Goal: Information Seeking & Learning: Learn about a topic

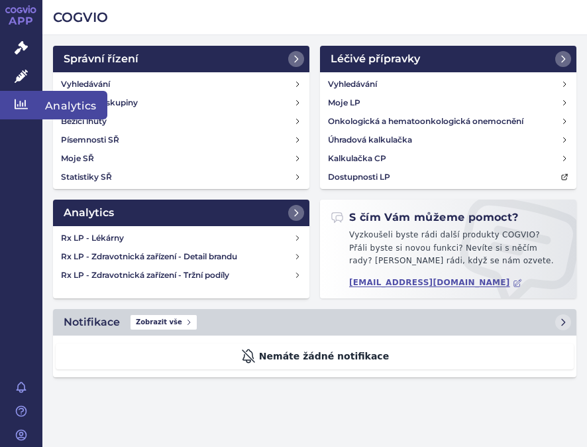
click at [21, 102] on icon at bounding box center [21, 103] width 13 height 13
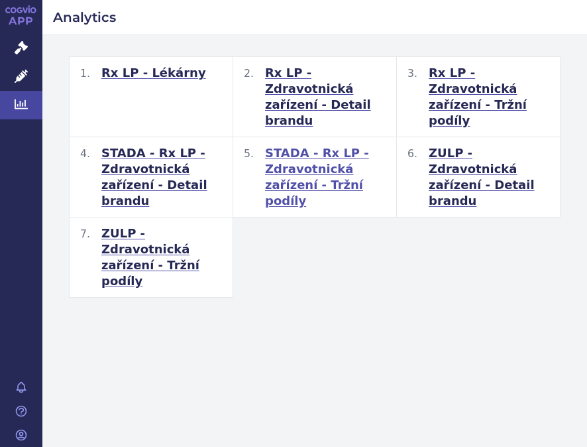
click at [297, 145] on span "STADA - Rx LP - Zdravotnická zařízení - Tržní podíly" at bounding box center [325, 177] width 121 height 64
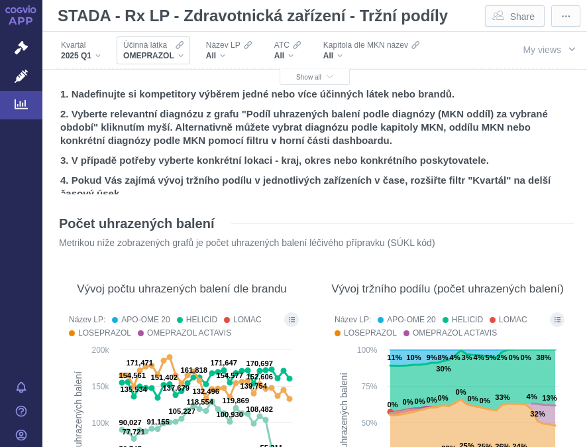
click at [183, 53] on div "OMEPRAZOL" at bounding box center [153, 55] width 60 height 11
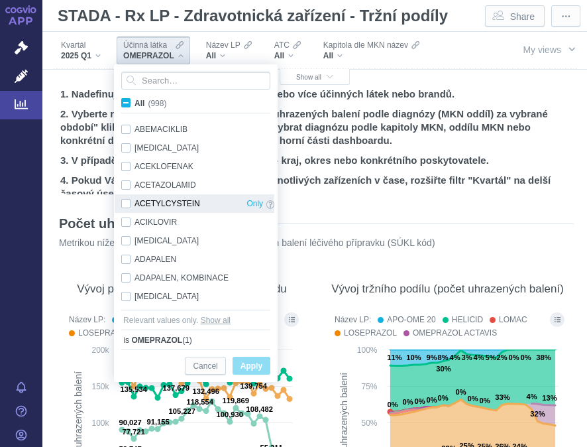
scroll to position [133, 0]
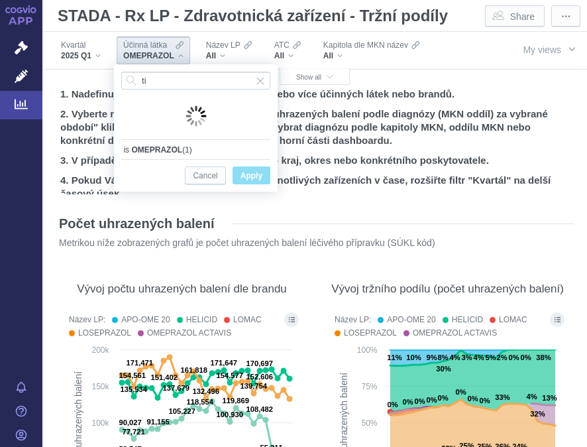
type input "t"
type input "b"
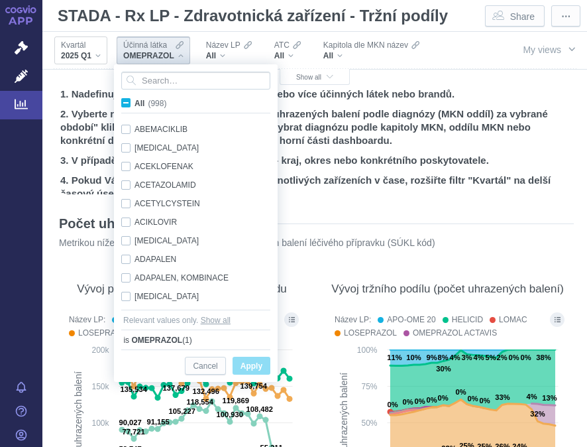
click at [93, 57] on div "2025 Q1" at bounding box center [81, 55] width 40 height 11
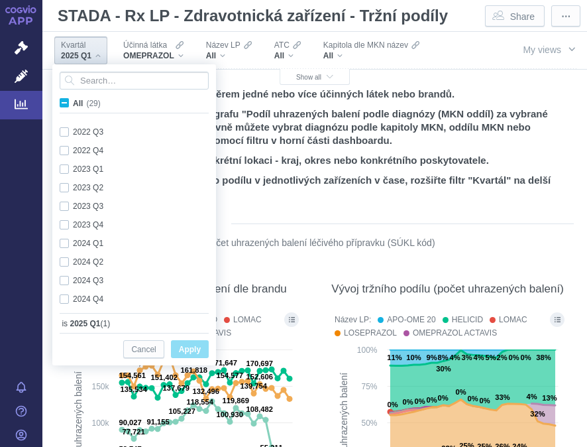
scroll to position [353, 0]
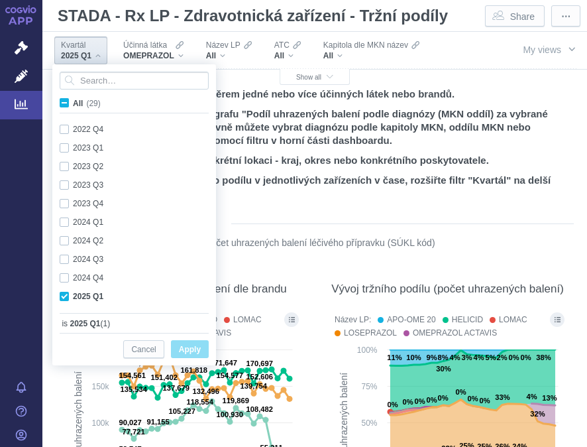
click at [362, 166] on h2 "3. V případě potřeby vyberte konkrétní lokaci - kraj, okres nebo konkrétního po…" at bounding box center [314, 160] width 509 height 13
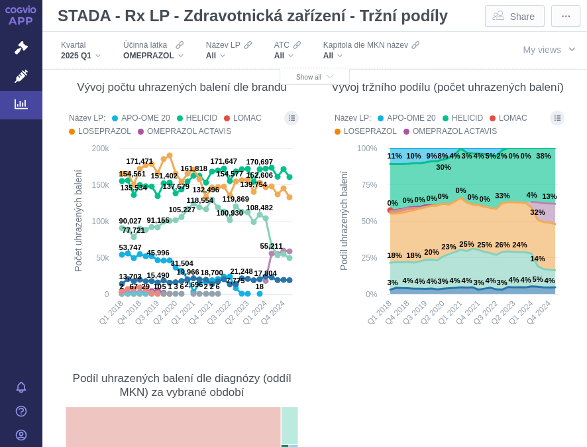
scroll to position [265, 0]
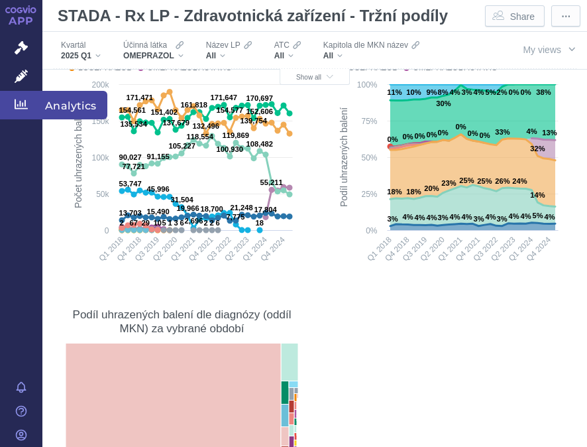
click at [19, 109] on icon at bounding box center [21, 104] width 13 height 10
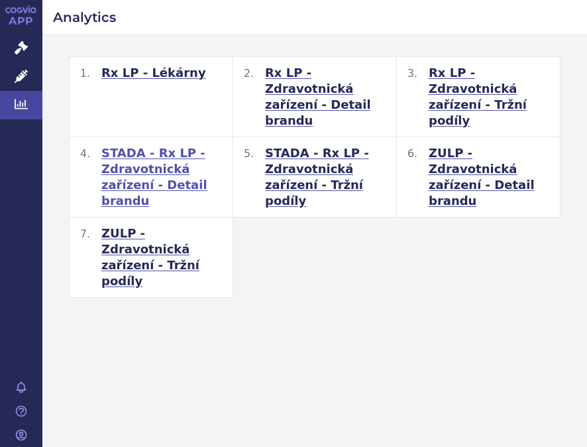
click at [125, 150] on span "STADA - Rx LP - Zdravotnická zařízení - Detail brandu" at bounding box center [161, 177] width 121 height 64
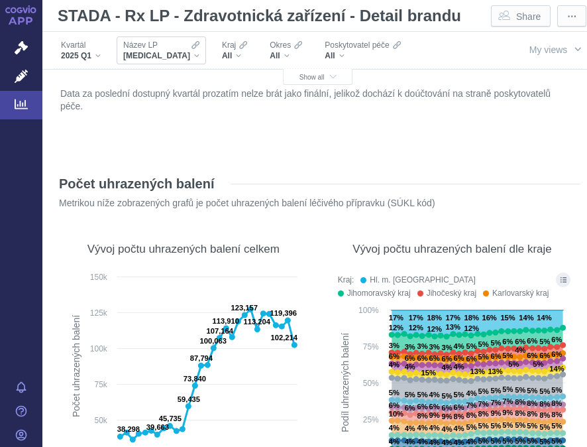
click at [166, 54] on div "XARELTO" at bounding box center [161, 55] width 76 height 11
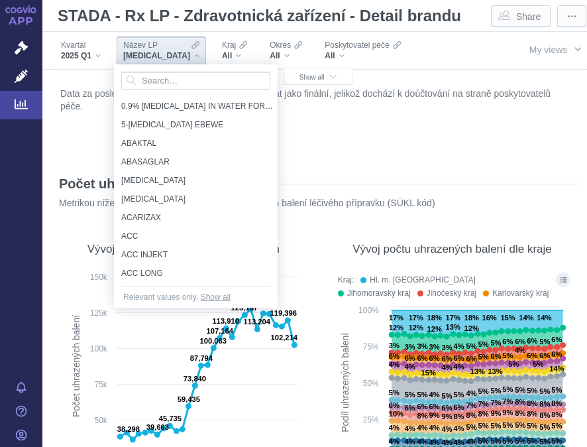
click at [166, 54] on div "XARELTO" at bounding box center [161, 55] width 76 height 11
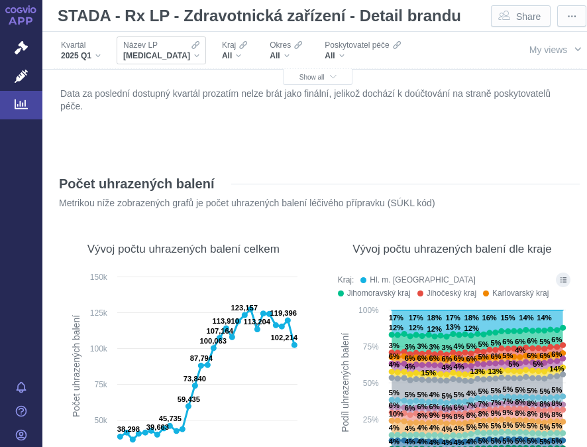
click at [166, 54] on div "XARELTO" at bounding box center [161, 55] width 76 height 11
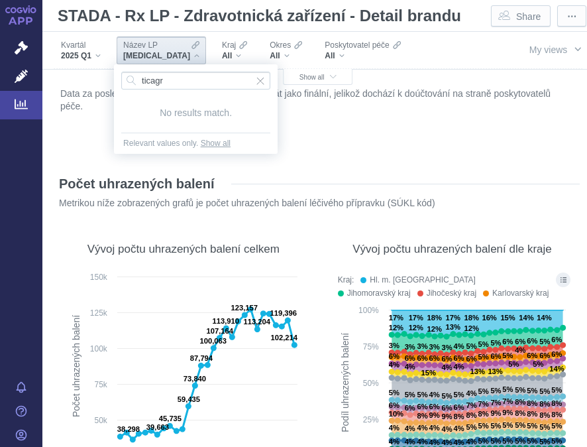
type input "ticagre"
